Goal: Task Accomplishment & Management: Manage account settings

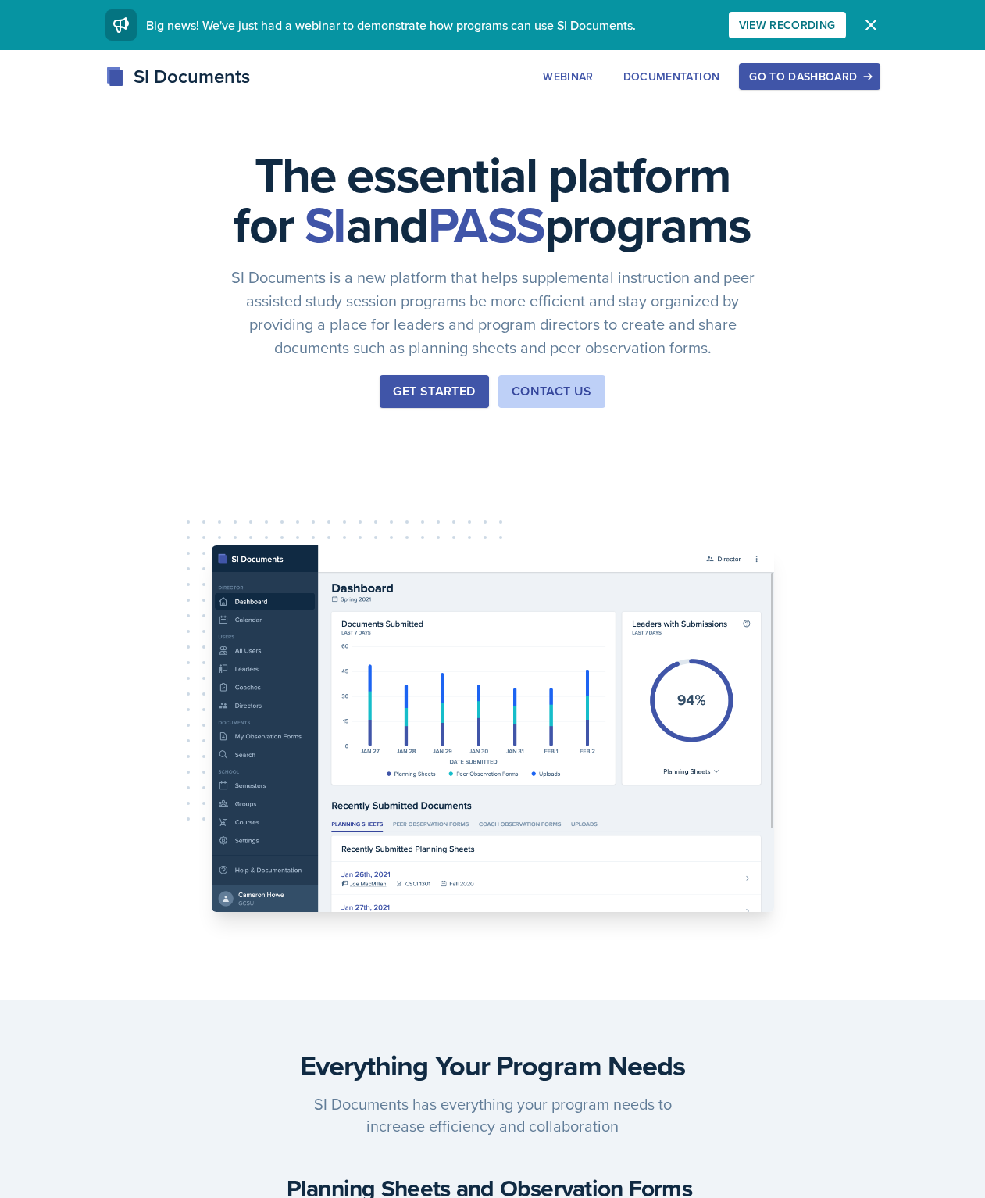
click at [819, 83] on div "Go to Dashboard" at bounding box center [809, 76] width 120 height 12
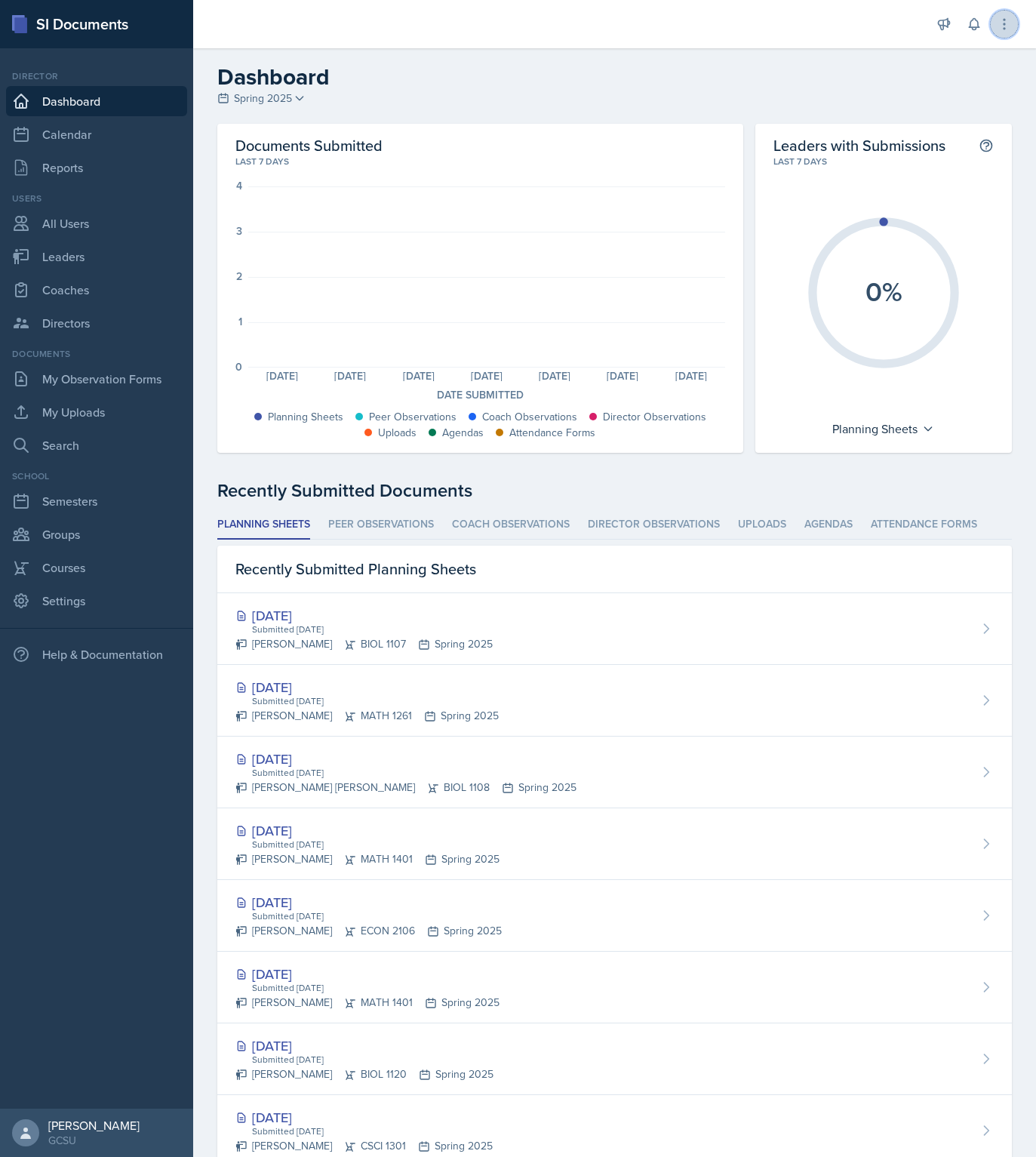
click at [962, 26] on icon at bounding box center [1004, 24] width 15 height 15
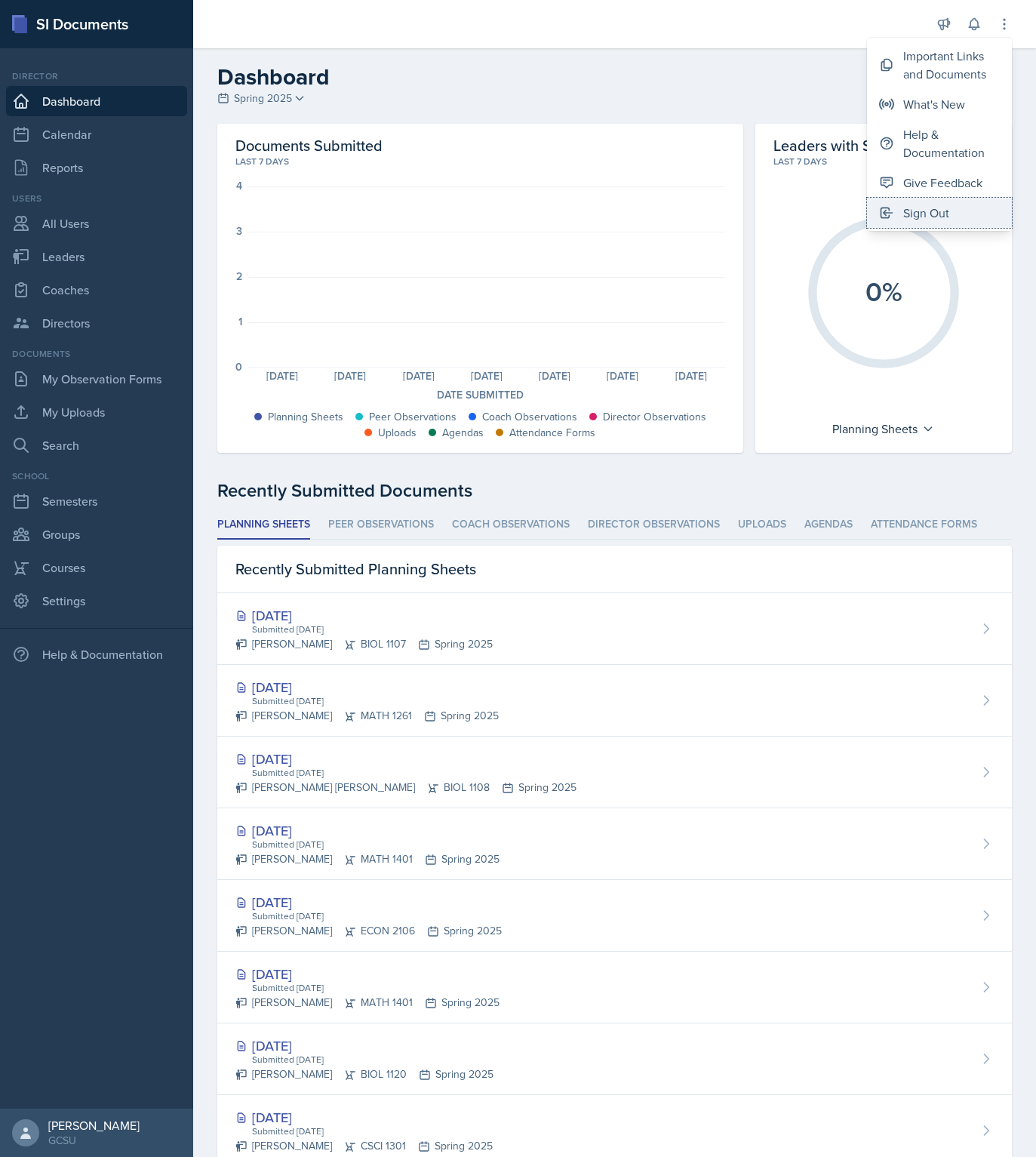
click at [918, 218] on div "Sign Out" at bounding box center [926, 212] width 46 height 18
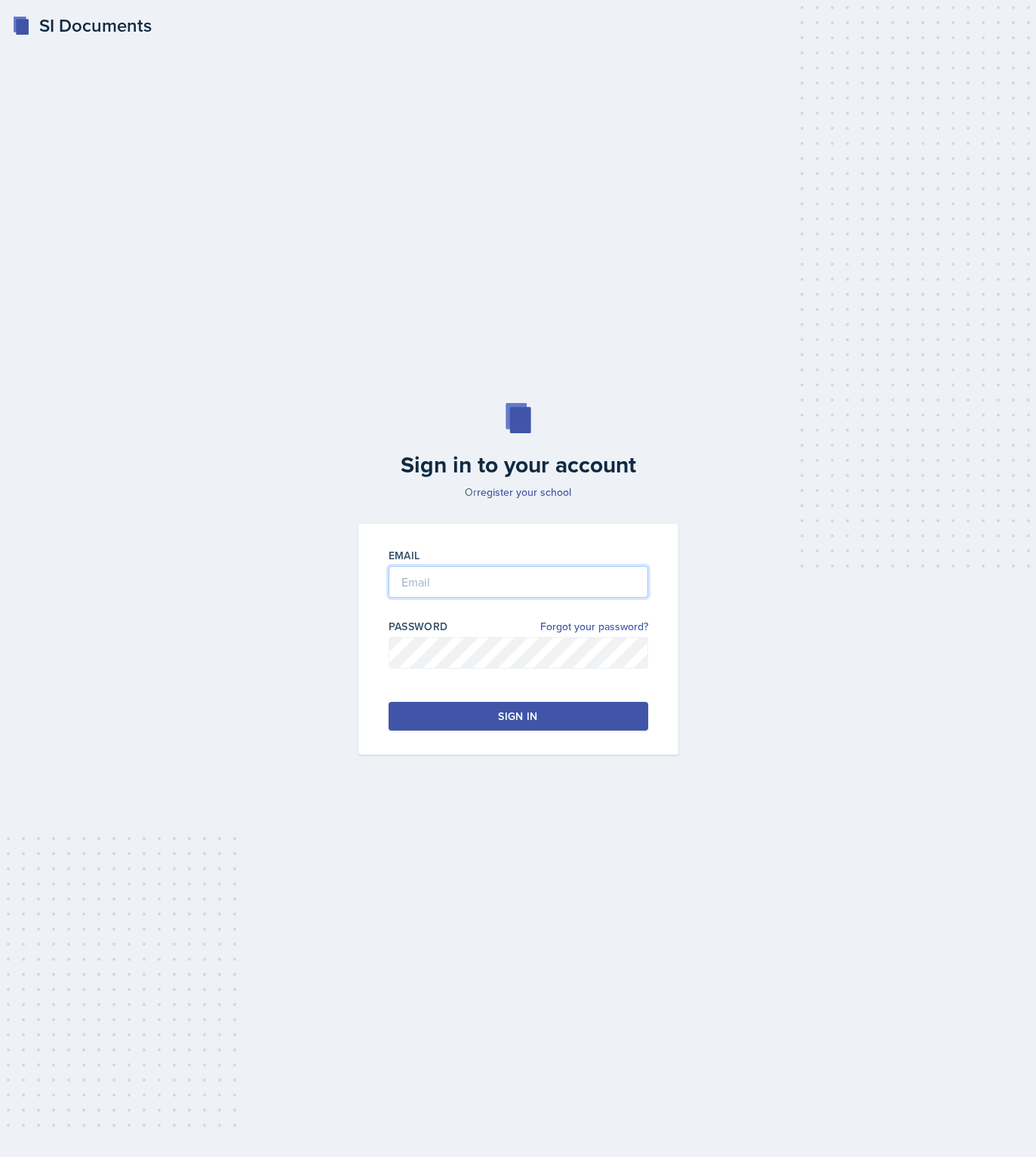
type input "brian.minter+gcsu@mintechsoftware.com"
type input "brian.minter25@gmail.com"
click at [240, 654] on div "Sign in to your account Or register your school Email brian.minter25@gmail.com …" at bounding box center [518, 578] width 988 height 448
click at [481, 718] on button "Sign in" at bounding box center [518, 717] width 260 height 29
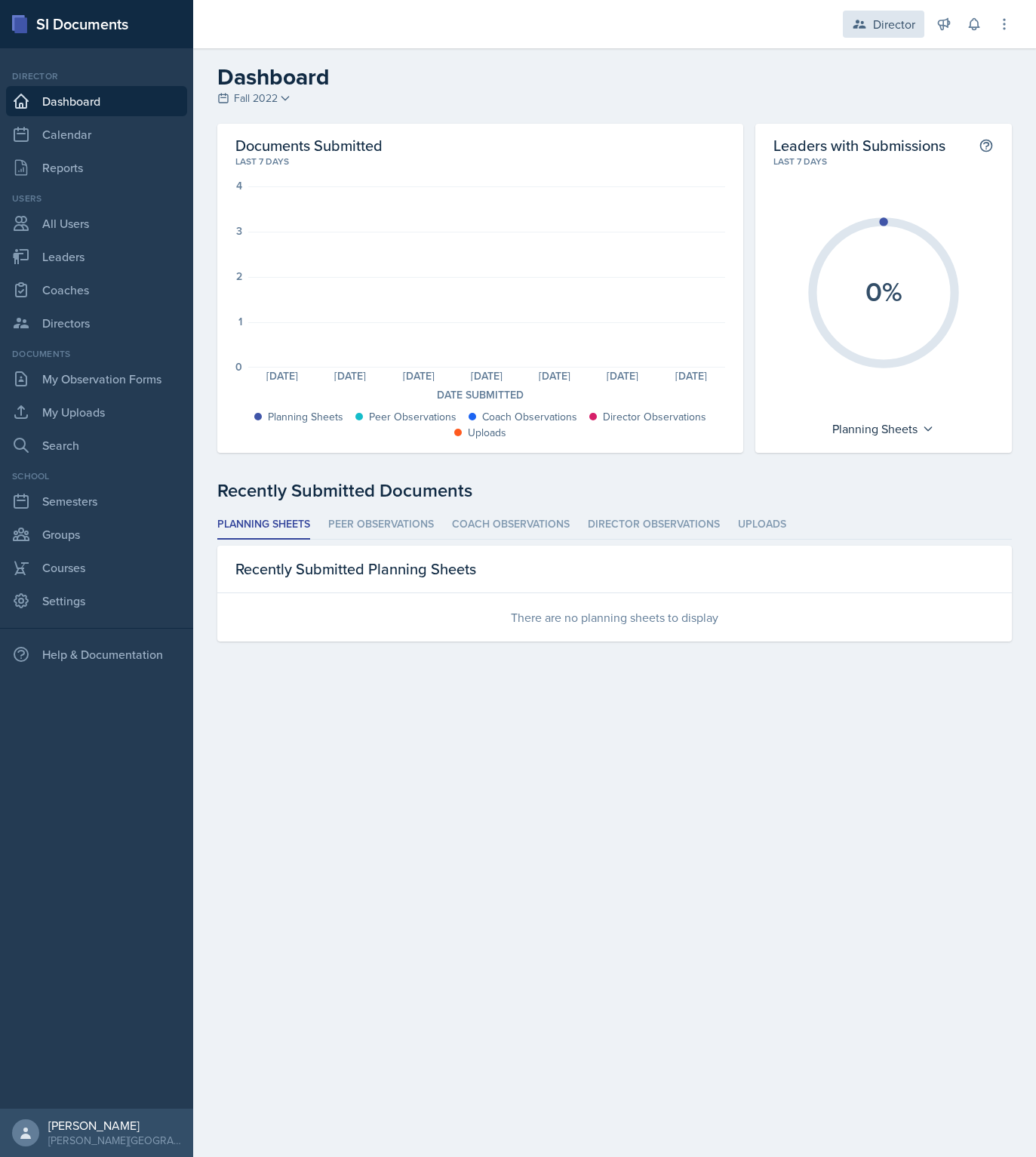
click at [895, 26] on div "Director" at bounding box center [894, 24] width 42 height 18
click at [856, 143] on div "CSCI 1302 / Spring 2023" at bounding box center [864, 149] width 97 height 15
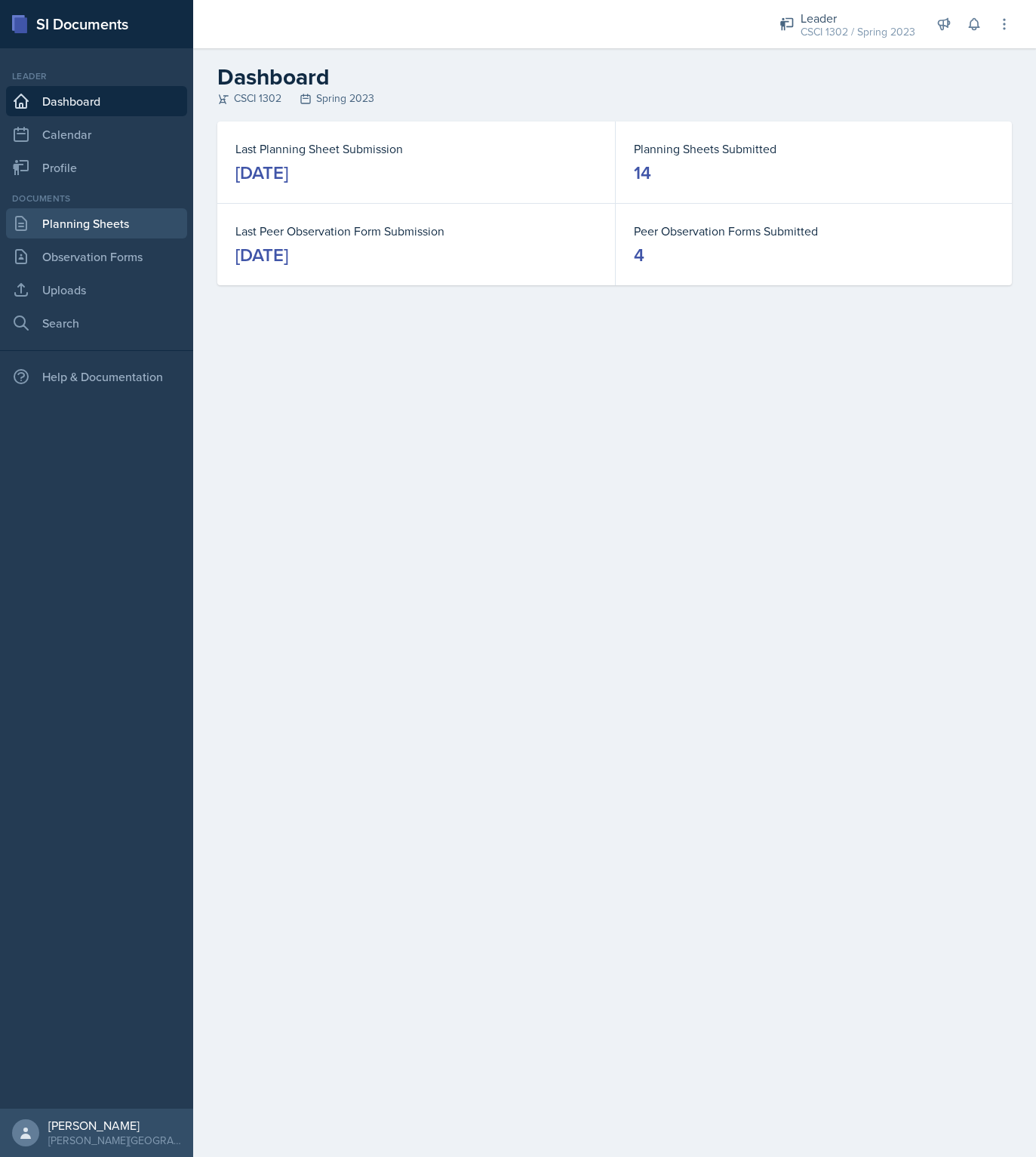
click at [70, 219] on link "Planning Sheets" at bounding box center [96, 223] width 181 height 30
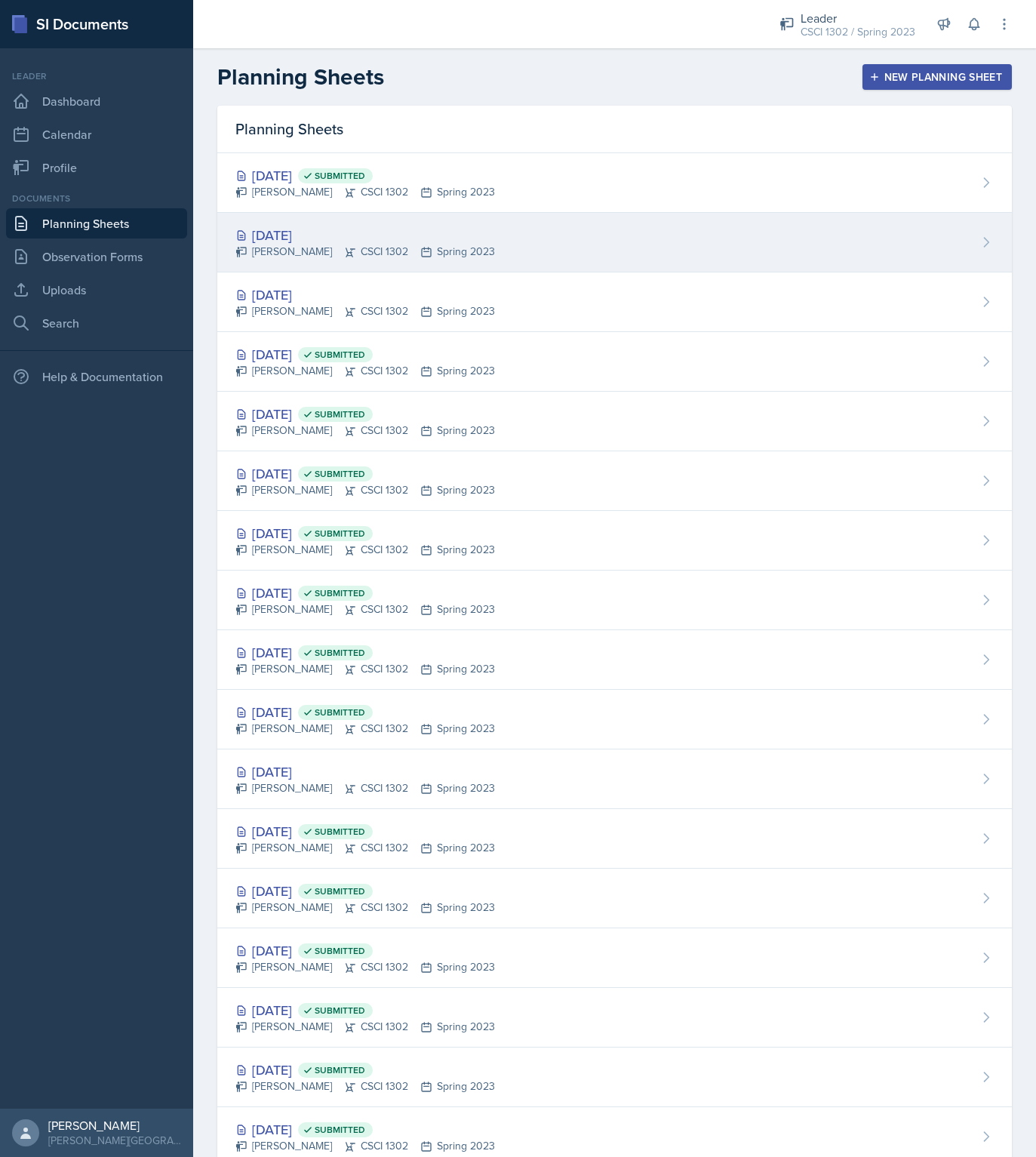
click at [826, 222] on div "[DATE] [PERSON_NAME] CSCI 1302 Spring 2023" at bounding box center [614, 242] width 795 height 60
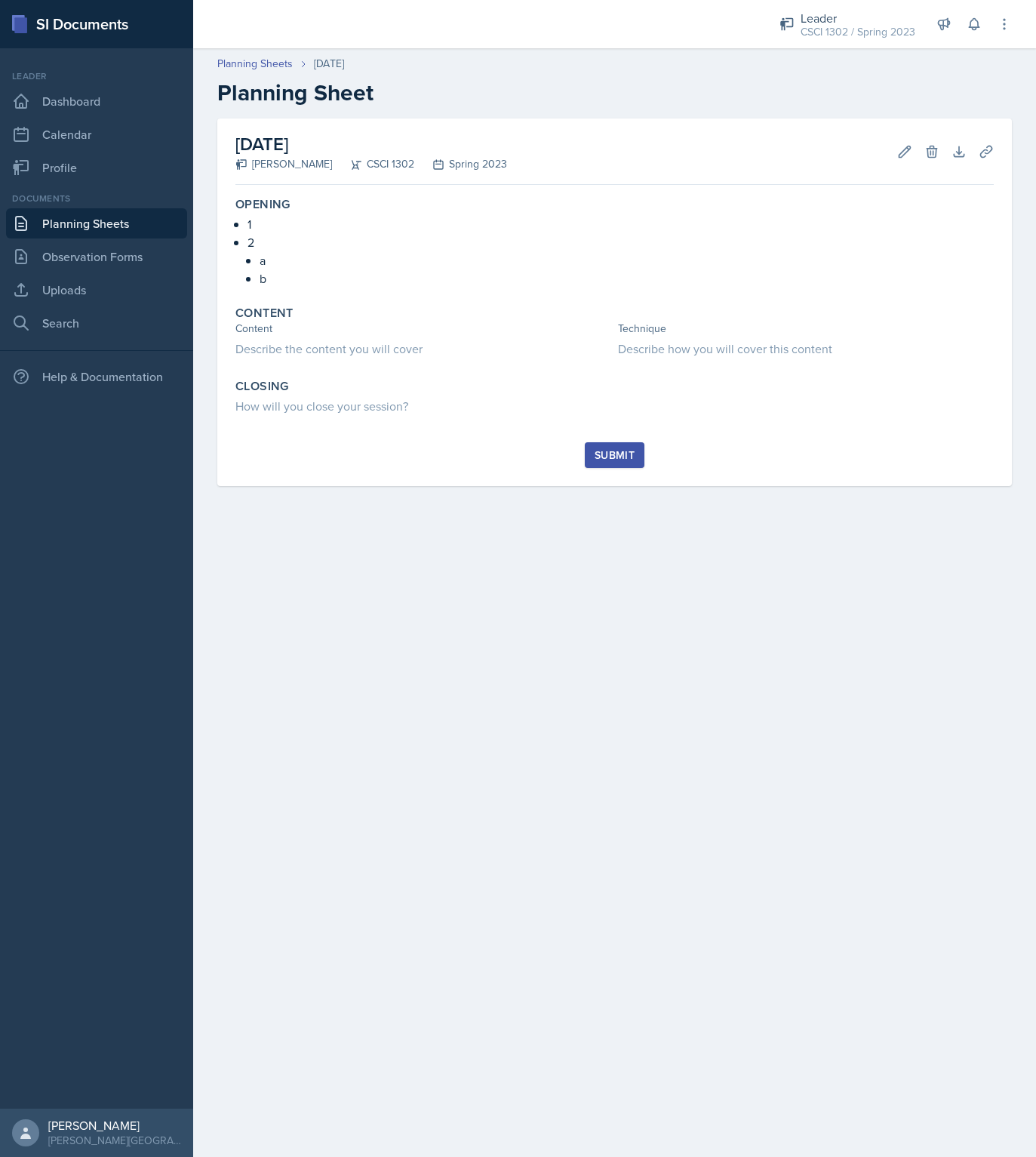
click at [626, 461] on div "Submit" at bounding box center [614, 455] width 40 height 12
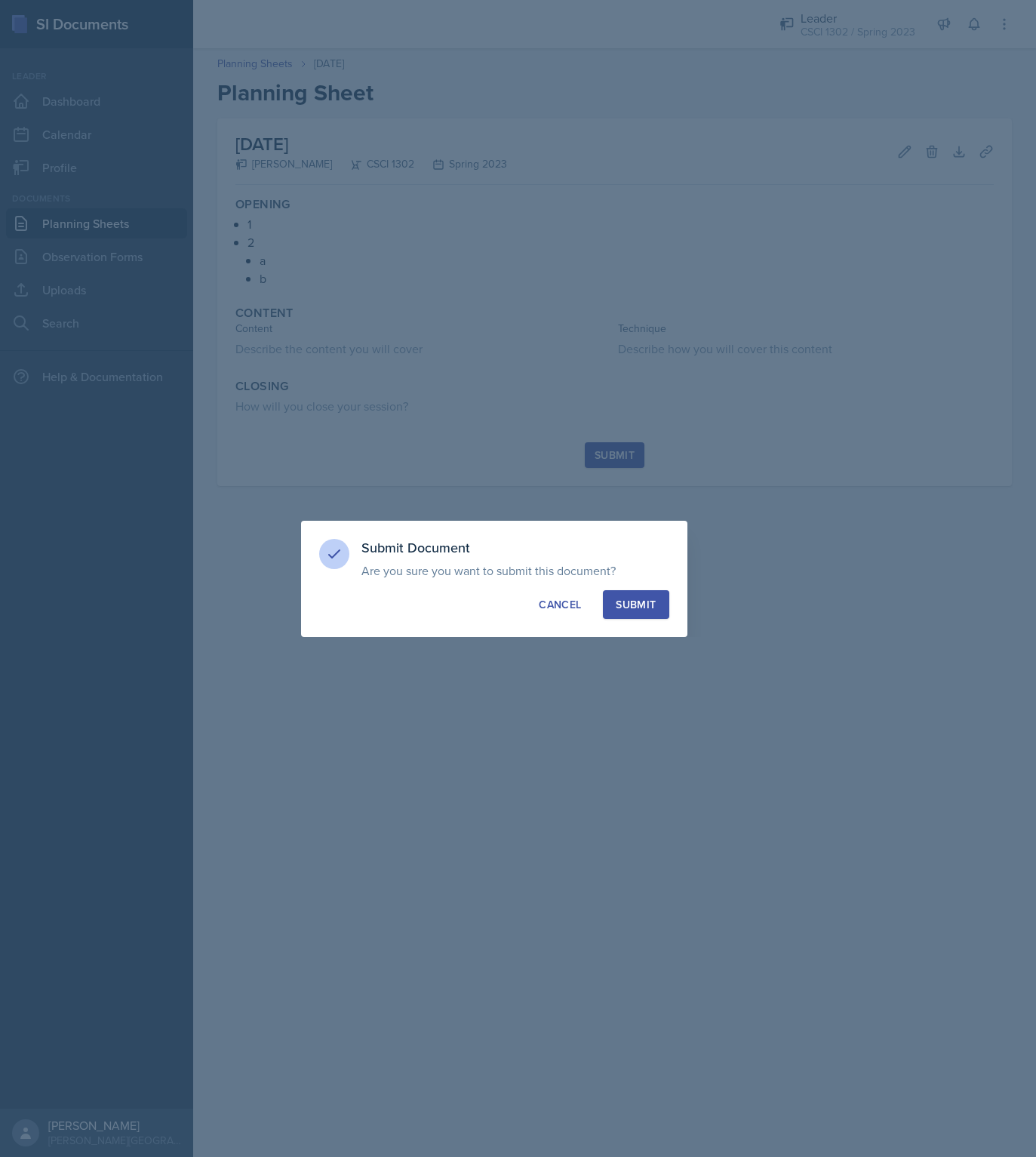
click at [648, 600] on div "Submit" at bounding box center [634, 605] width 40 height 15
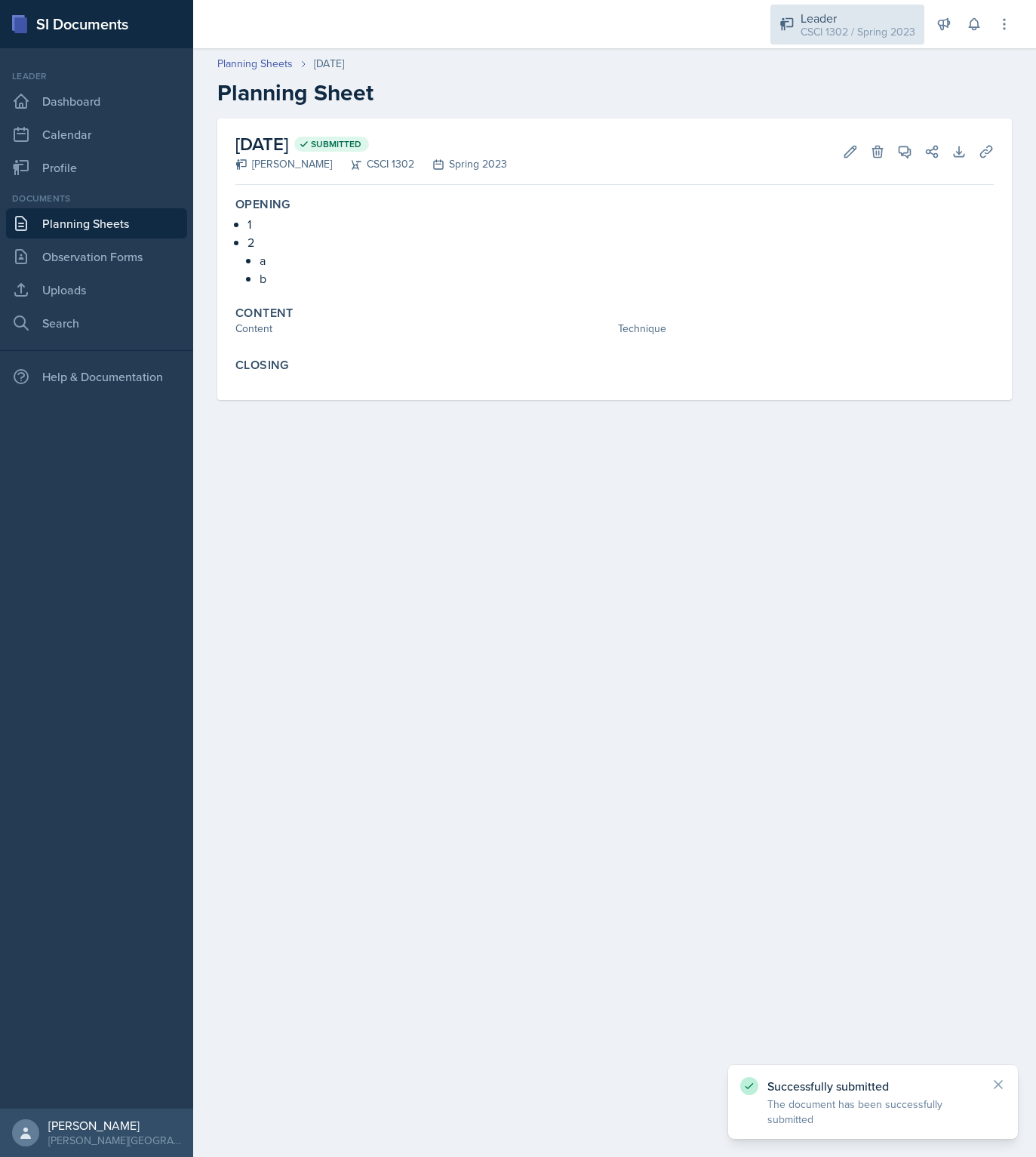
click at [856, 24] on div "CSCI 1302 / Spring 2023" at bounding box center [857, 32] width 115 height 15
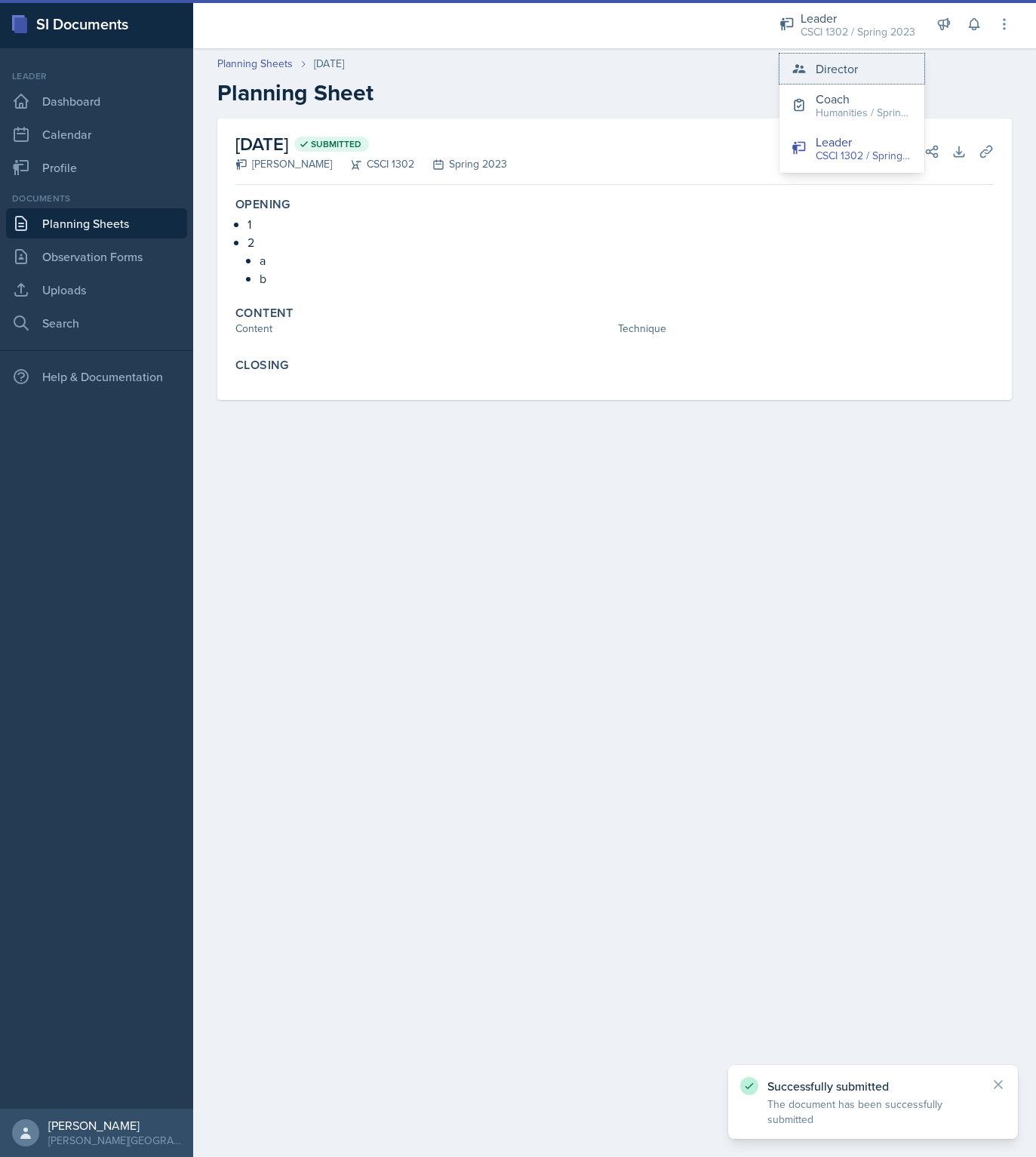
click at [861, 60] on button "Director" at bounding box center [852, 68] width 145 height 30
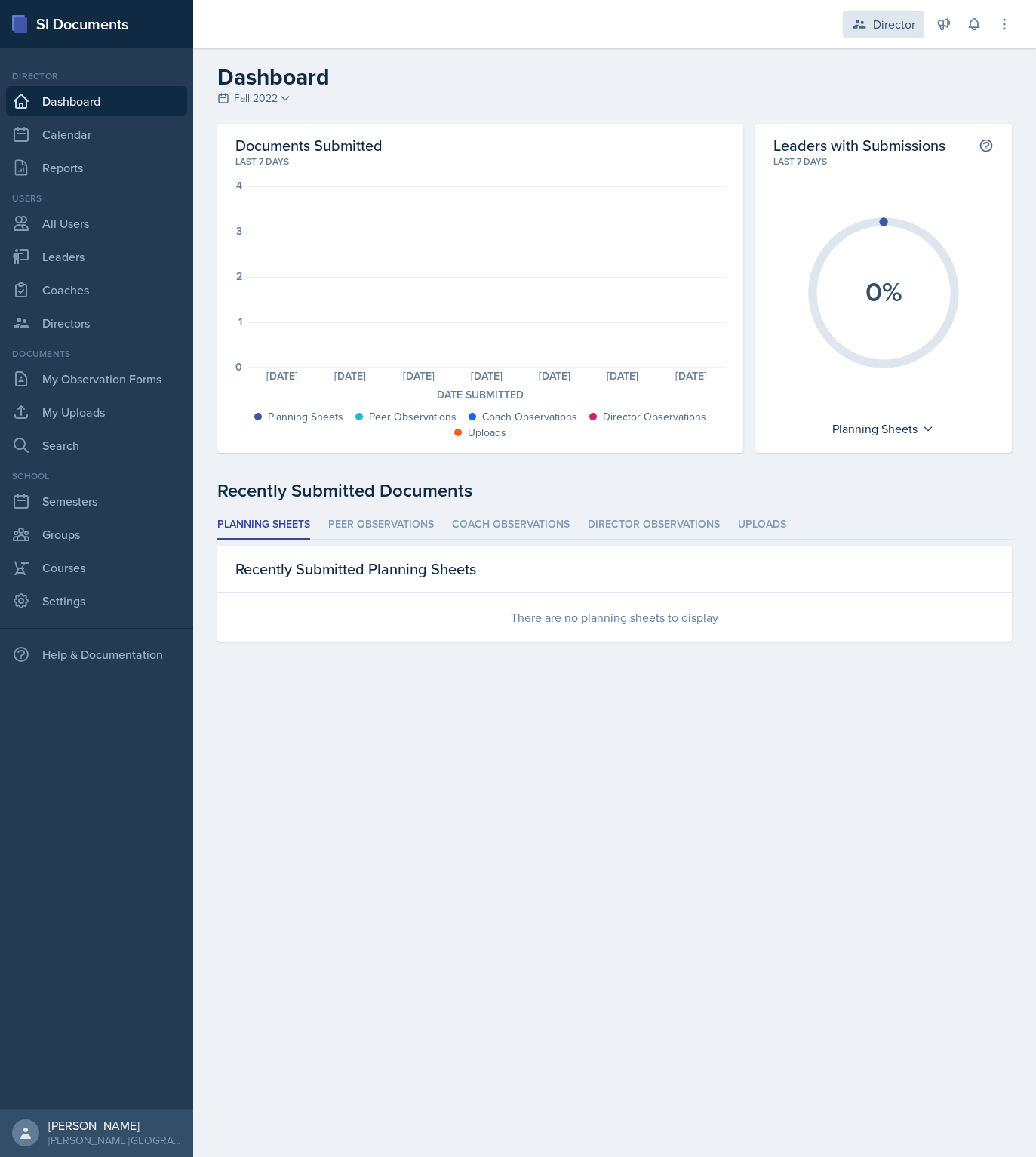
click at [854, 33] on div "Director" at bounding box center [883, 24] width 81 height 27
click at [485, 117] on header "Dashboard Fall 2022 Spring 2023 Fall 2022 Spring 2022" at bounding box center [614, 86] width 843 height 75
click at [265, 103] on span "Fall 2022" at bounding box center [255, 99] width 43 height 15
click at [270, 130] on div "Spring 2023" at bounding box center [290, 130] width 145 height 30
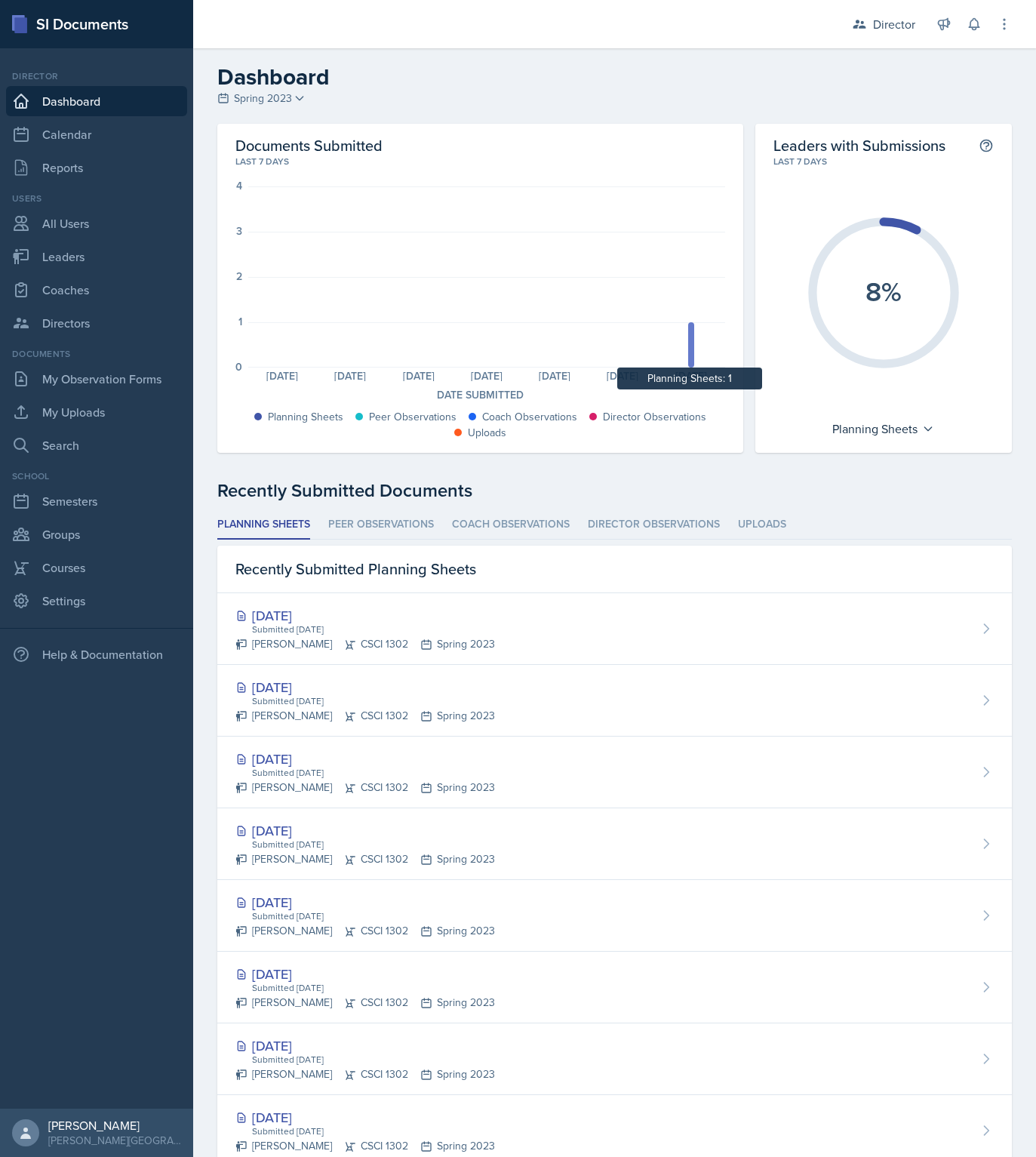
click at [687, 348] on div at bounding box center [690, 345] width 6 height 45
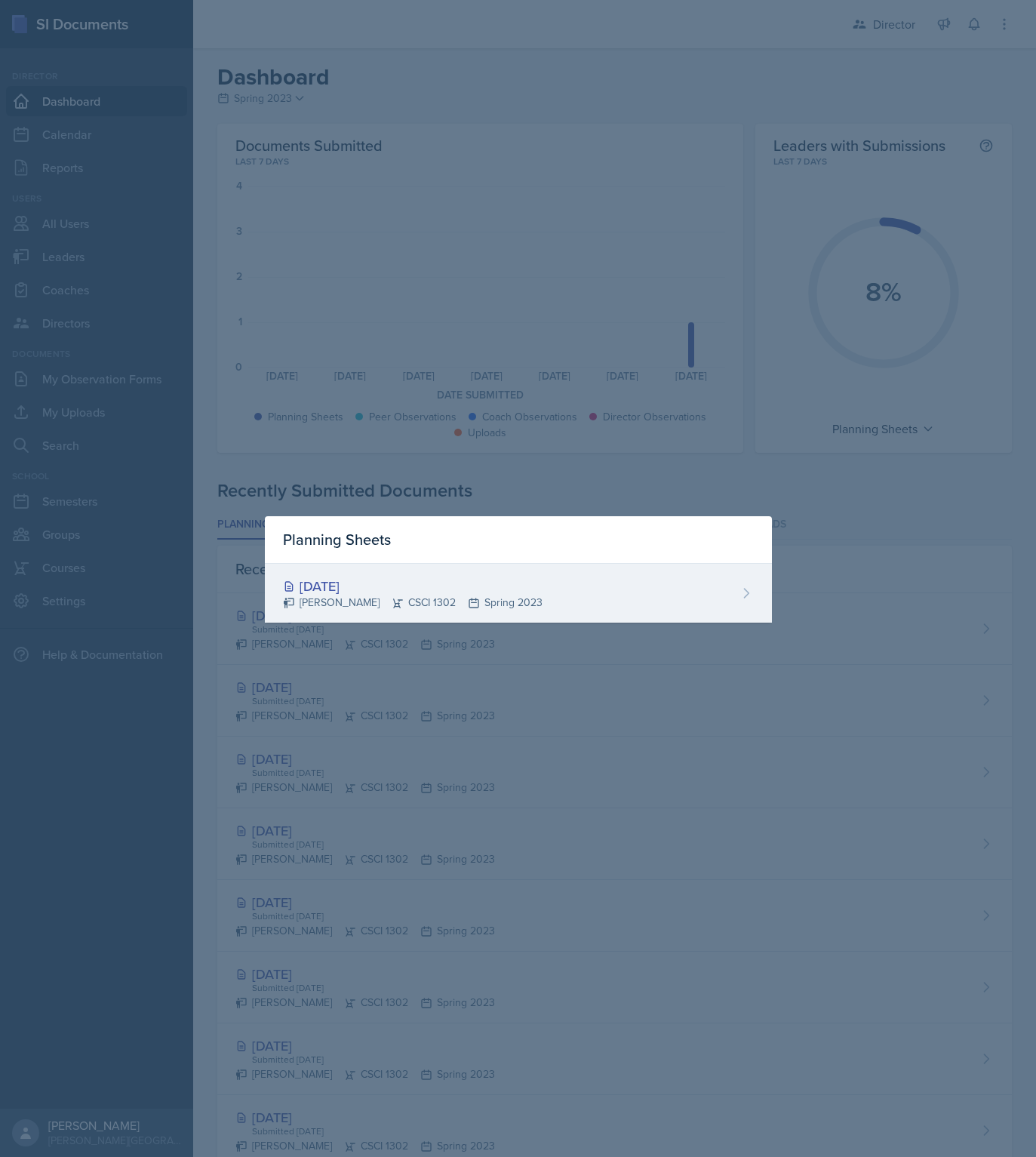
click at [671, 602] on div "[DATE] [PERSON_NAME] CSCI 1302 Spring 2023" at bounding box center [518, 593] width 507 height 59
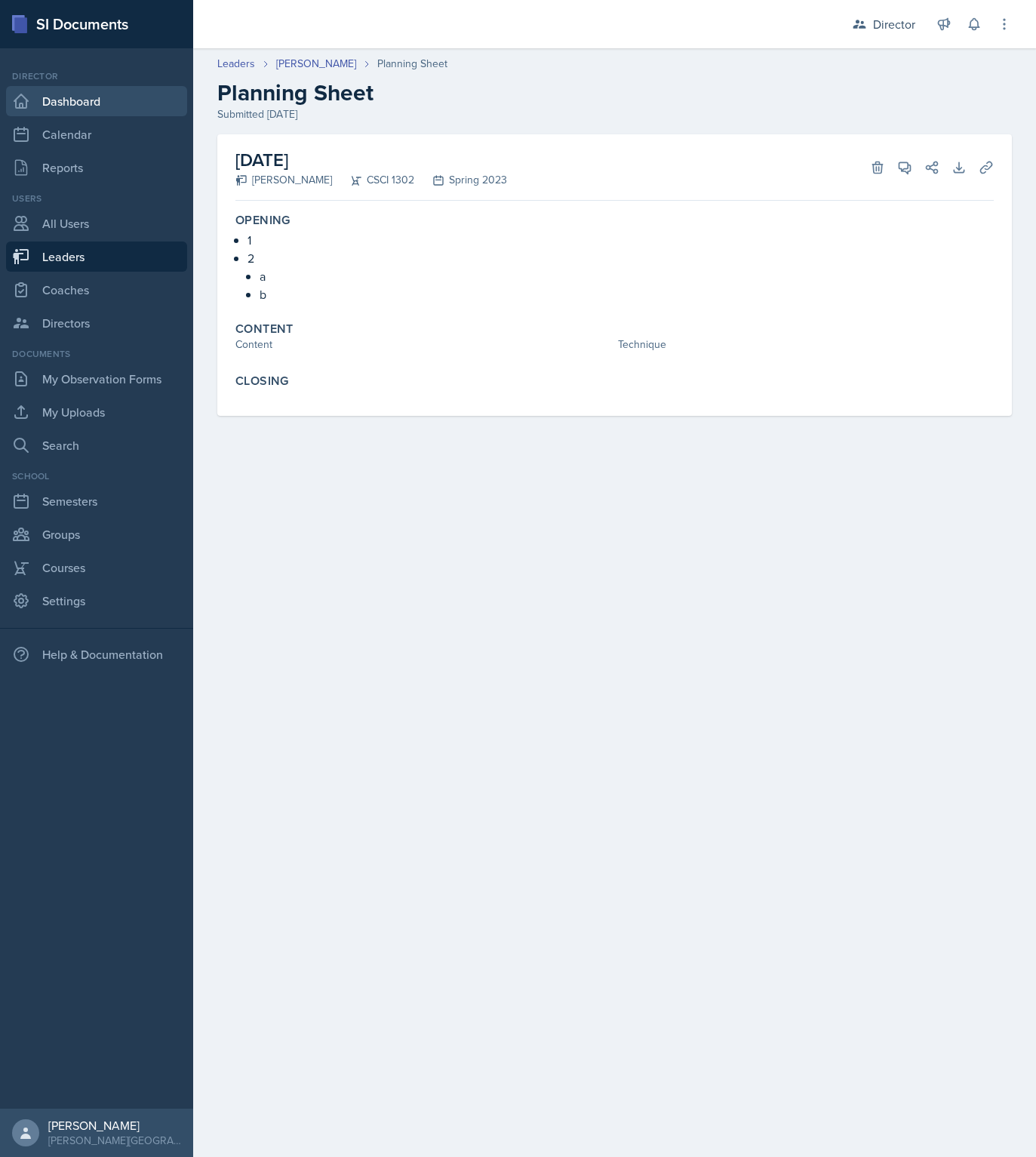
click at [86, 98] on link "Dashboard" at bounding box center [96, 100] width 181 height 30
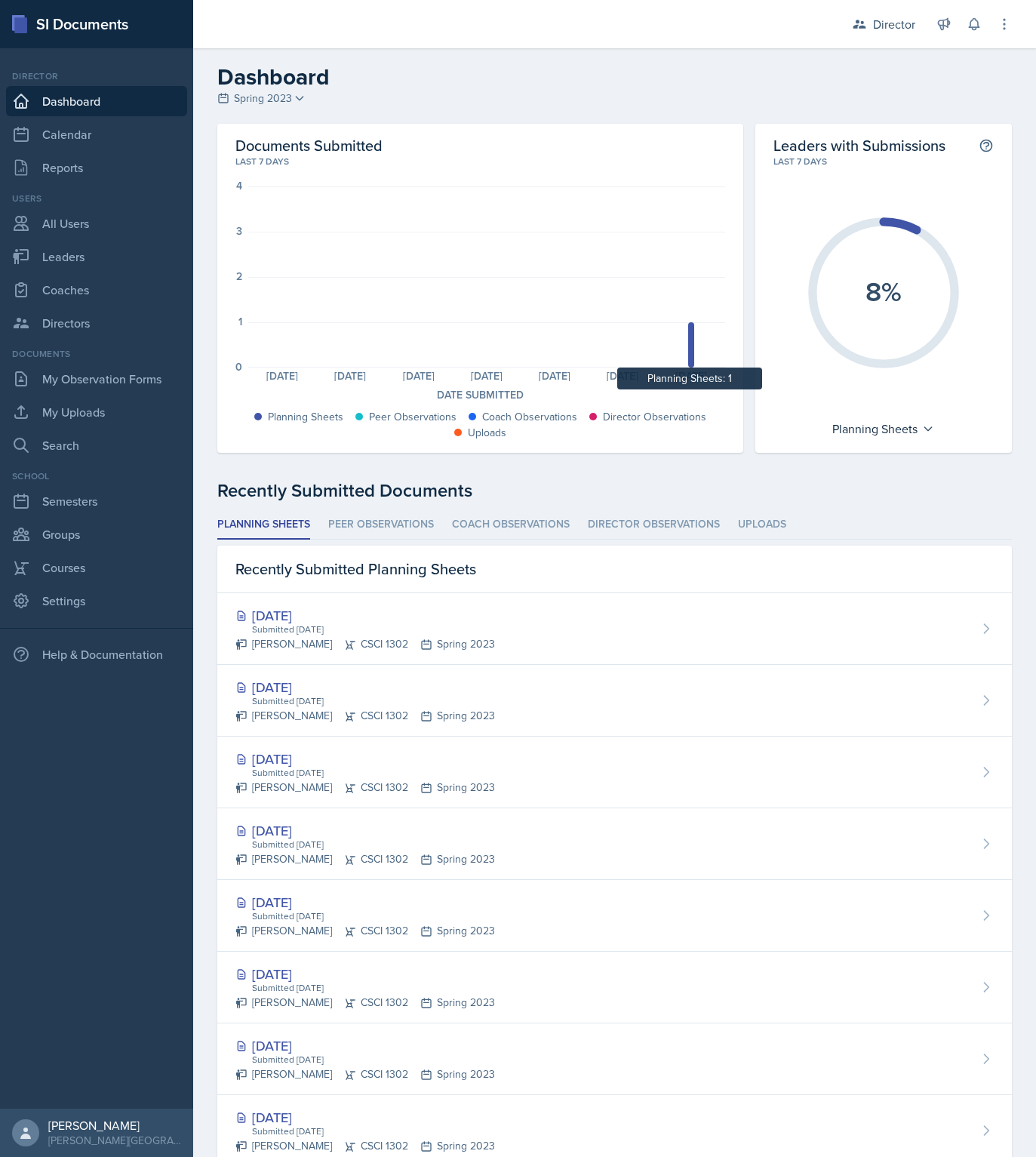
drag, startPoint x: 3, startPoint y: 88, endPoint x: 686, endPoint y: 348, distance: 730.8
click at [687, 348] on div at bounding box center [690, 345] width 6 height 45
